Goal: Information Seeking & Learning: Find specific fact

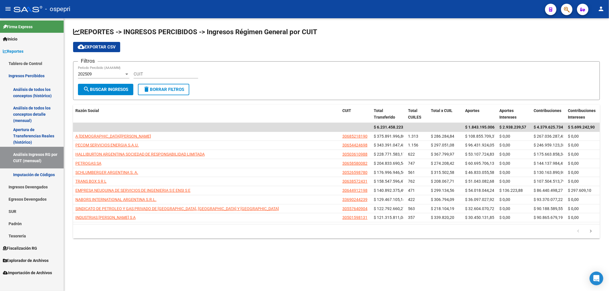
drag, startPoint x: 504, startPoint y: 41, endPoint x: 499, endPoint y: 42, distance: 5.5
click at [504, 41] on app-list-header "REPORTES -> INGRESOS PERCIBIDOS -> Ingresos Régimen General por CUIT cloud_down…" at bounding box center [336, 63] width 527 height 73
click at [163, 76] on input "CUIT" at bounding box center [166, 74] width 64 height 5
paste input "30-70944199-6"
type input "30-70944199-6"
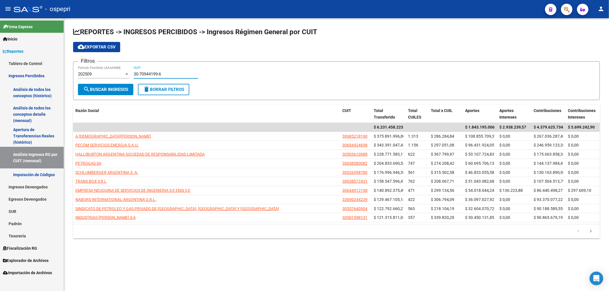
click at [108, 84] on button "search Buscar Ingresos" at bounding box center [105, 89] width 55 height 11
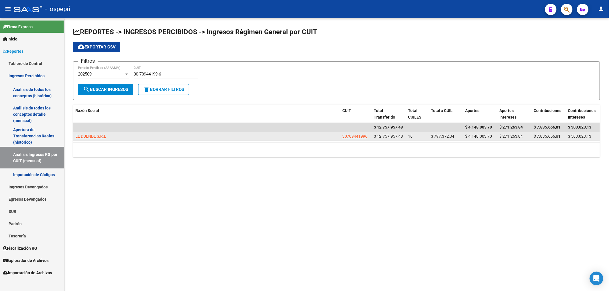
click at [92, 133] on datatable-body-cell "EL DUENDE S.R.L" at bounding box center [206, 136] width 267 height 9
click at [92, 135] on span "EL DUENDE S.R.L" at bounding box center [90, 136] width 31 height 5
copy span "EL DUEN"
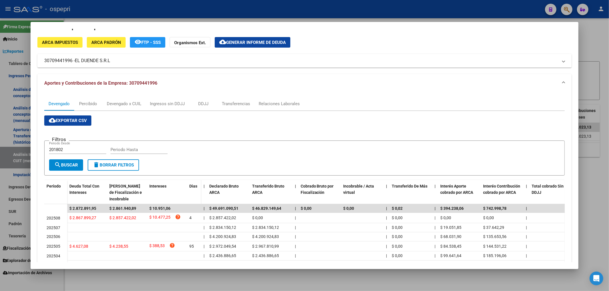
scroll to position [32, 0]
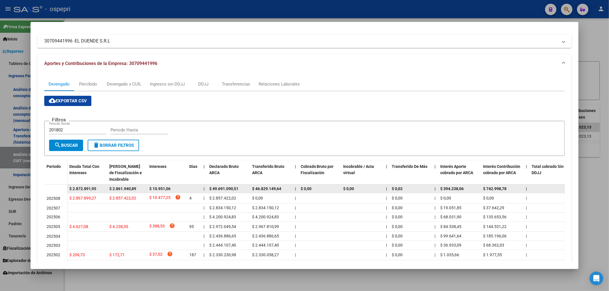
click at [493, 187] on span "$ 742.998,78" at bounding box center [494, 189] width 23 height 5
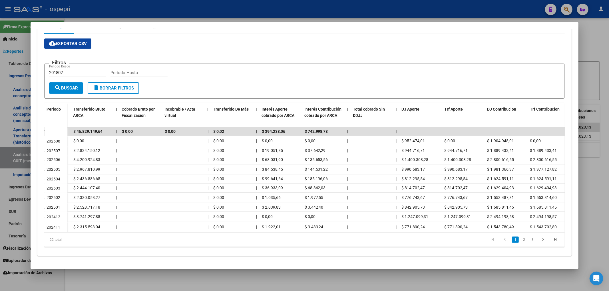
scroll to position [0, 184]
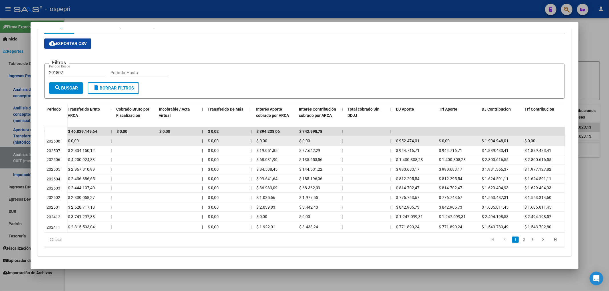
click at [406, 140] on datatable-body-cell "$ 952.474,01" at bounding box center [415, 141] width 43 height 10
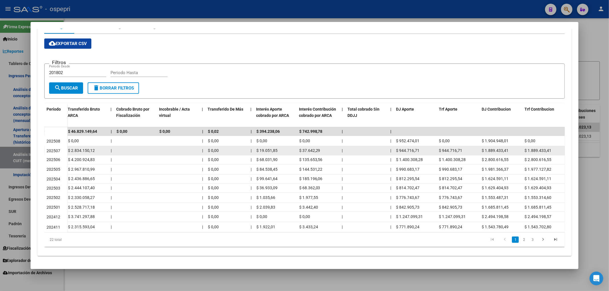
click at [409, 146] on datatable-body-cell "$ 944.716,71" at bounding box center [415, 150] width 43 height 9
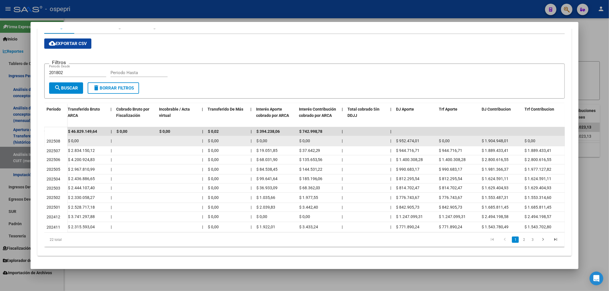
click at [409, 139] on span "$ 952.474,01" at bounding box center [407, 141] width 23 height 5
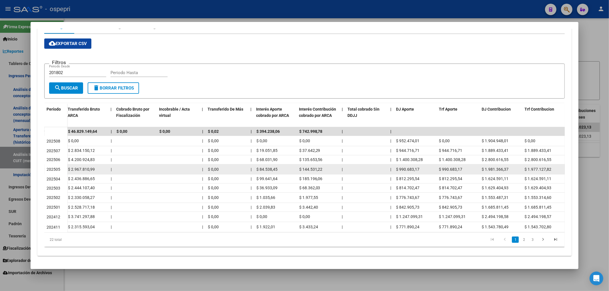
copy span "952.474,01"
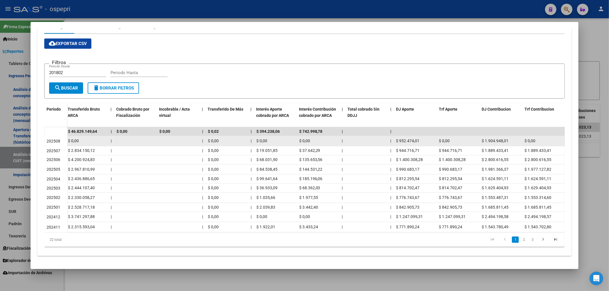
click at [495, 139] on span "$ 1.904.948,01" at bounding box center [495, 141] width 27 height 5
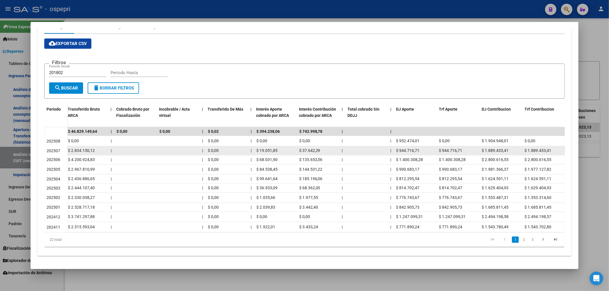
copy span "1.904.948,01"
